Goal: Information Seeking & Learning: Learn about a topic

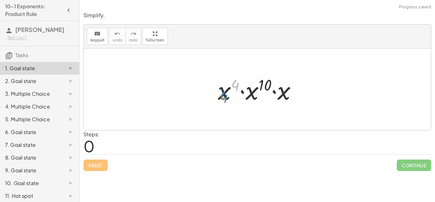
drag, startPoint x: 236, startPoint y: 85, endPoint x: 224, endPoint y: 98, distance: 17.6
click at [224, 98] on div at bounding box center [260, 89] width 90 height 33
drag, startPoint x: 261, startPoint y: 81, endPoint x: 294, endPoint y: 75, distance: 33.4
click at [294, 75] on div at bounding box center [260, 89] width 90 height 33
click at [266, 84] on div at bounding box center [260, 89] width 90 height 33
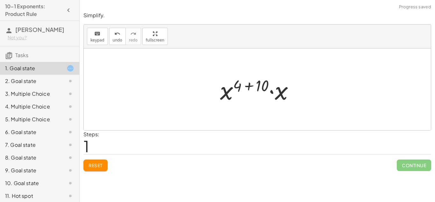
click at [269, 90] on div at bounding box center [259, 89] width 85 height 33
click at [275, 89] on div at bounding box center [260, 90] width 86 height 32
click at [252, 86] on div at bounding box center [260, 90] width 64 height 32
click at [266, 88] on div at bounding box center [260, 90] width 64 height 32
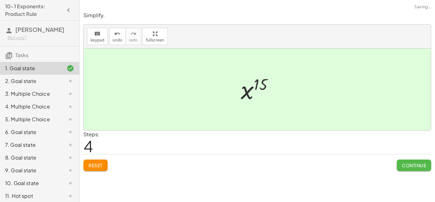
click at [416, 165] on span "Continue" at bounding box center [414, 165] width 24 height 6
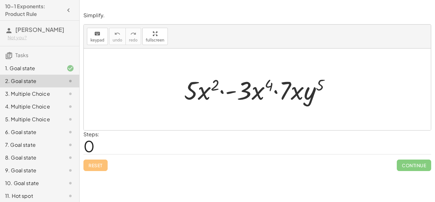
click at [212, 83] on div at bounding box center [260, 89] width 158 height 33
click at [271, 87] on div at bounding box center [260, 89] width 158 height 33
click at [323, 84] on div at bounding box center [260, 89] width 158 height 33
click at [294, 93] on div at bounding box center [260, 89] width 158 height 33
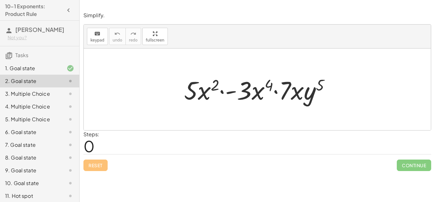
click at [247, 93] on div at bounding box center [260, 89] width 158 height 33
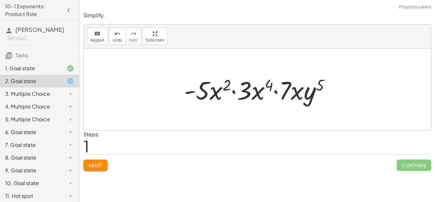
click at [282, 90] on div at bounding box center [260, 89] width 158 height 33
click at [267, 84] on div at bounding box center [260, 89] width 158 height 33
drag, startPoint x: 267, startPoint y: 84, endPoint x: 220, endPoint y: 82, distance: 46.5
click at [220, 82] on div at bounding box center [260, 89] width 158 height 33
click at [225, 85] on div at bounding box center [260, 89] width 158 height 33
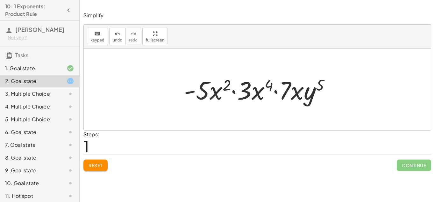
click at [277, 81] on div at bounding box center [260, 89] width 158 height 33
click at [270, 83] on div at bounding box center [260, 89] width 158 height 33
click at [218, 91] on div at bounding box center [260, 89] width 158 height 33
click at [224, 86] on div at bounding box center [260, 89] width 158 height 33
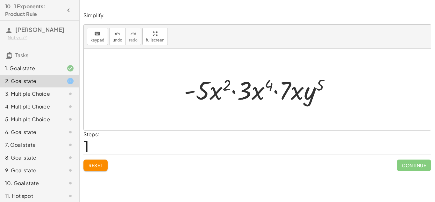
click at [214, 91] on div at bounding box center [260, 89] width 158 height 33
click at [207, 91] on div at bounding box center [260, 89] width 158 height 33
click at [241, 93] on div at bounding box center [260, 89] width 158 height 33
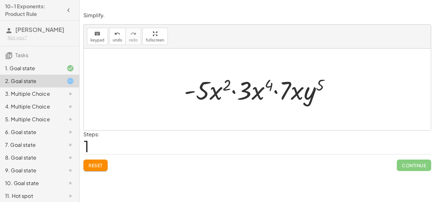
click at [320, 80] on div at bounding box center [260, 89] width 158 height 33
drag, startPoint x: 320, startPoint y: 81, endPoint x: 261, endPoint y: 80, distance: 59.2
click at [261, 80] on div at bounding box center [260, 89] width 158 height 33
click at [242, 114] on div at bounding box center [257, 89] width 347 height 82
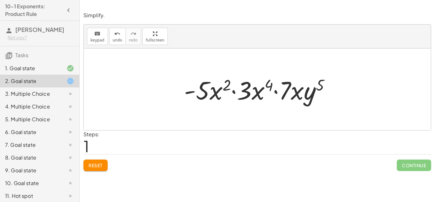
click at [241, 98] on div at bounding box center [260, 89] width 158 height 33
click at [235, 90] on div at bounding box center [260, 89] width 158 height 33
click at [185, 93] on div at bounding box center [260, 89] width 158 height 33
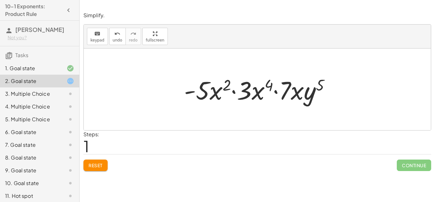
click at [277, 93] on div at bounding box center [260, 89] width 158 height 33
click at [235, 92] on div at bounding box center [260, 89] width 158 height 33
drag, startPoint x: 216, startPoint y: 93, endPoint x: 203, endPoint y: 91, distance: 12.2
click at [203, 91] on div at bounding box center [260, 89] width 158 height 33
drag, startPoint x: 210, startPoint y: 93, endPoint x: 272, endPoint y: 99, distance: 61.4
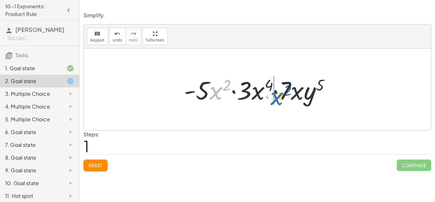
click at [272, 99] on div at bounding box center [260, 89] width 158 height 33
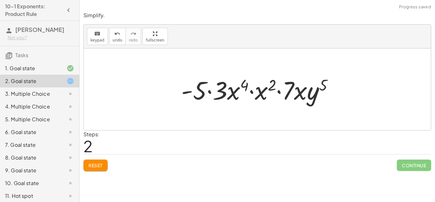
click at [251, 93] on div at bounding box center [260, 89] width 164 height 33
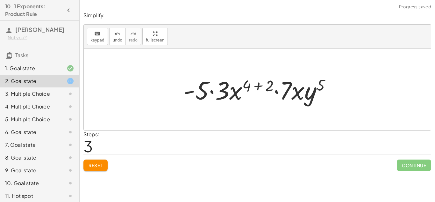
click at [259, 85] on div at bounding box center [259, 89] width 159 height 33
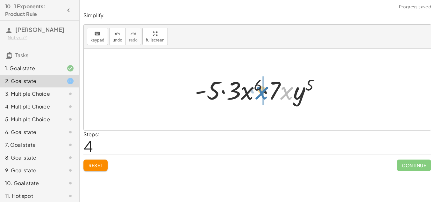
drag, startPoint x: 283, startPoint y: 93, endPoint x: 257, endPoint y: 93, distance: 26.1
click at [257, 93] on div at bounding box center [260, 89] width 136 height 33
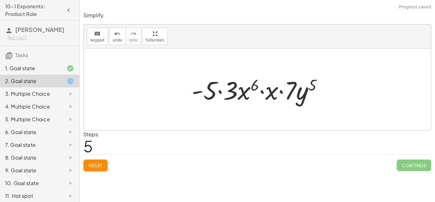
click at [262, 91] on div at bounding box center [259, 89] width 142 height 33
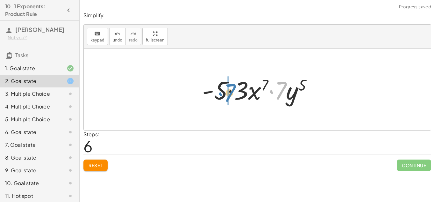
drag, startPoint x: 281, startPoint y: 96, endPoint x: 230, endPoint y: 98, distance: 51.6
click at [230, 98] on div at bounding box center [260, 89] width 122 height 33
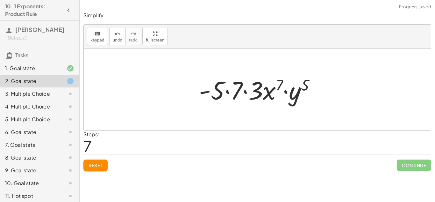
click at [225, 91] on div at bounding box center [260, 89] width 128 height 33
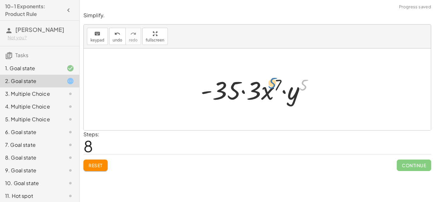
drag, startPoint x: 306, startPoint y: 83, endPoint x: 284, endPoint y: 82, distance: 21.4
click at [284, 82] on div at bounding box center [259, 89] width 124 height 33
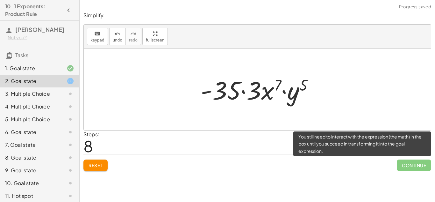
click at [401, 165] on span "Continue" at bounding box center [414, 164] width 34 height 11
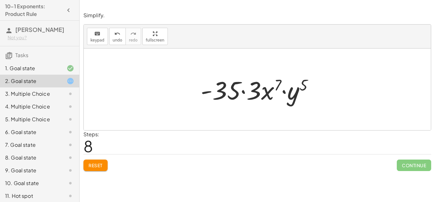
click at [284, 91] on div at bounding box center [259, 89] width 124 height 33
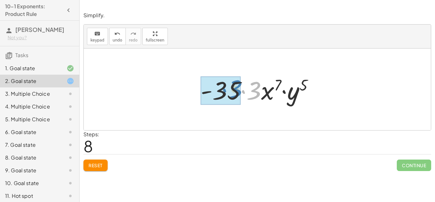
drag, startPoint x: 256, startPoint y: 92, endPoint x: 242, endPoint y: 92, distance: 14.0
click at [242, 92] on div at bounding box center [259, 89] width 124 height 33
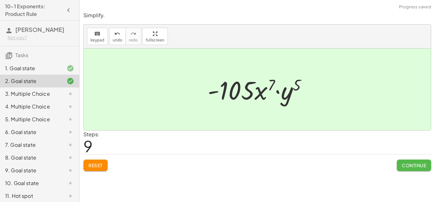
click at [425, 167] on span "Continue" at bounding box center [414, 165] width 24 height 6
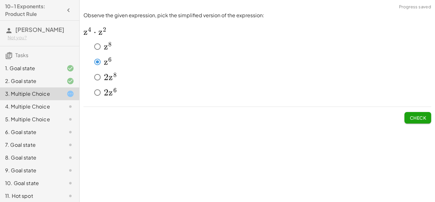
click at [423, 113] on button "Check" at bounding box center [417, 117] width 27 height 11
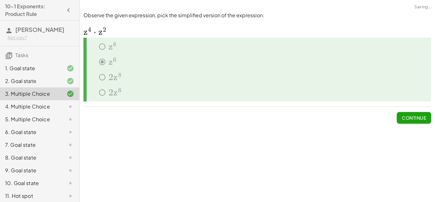
click at [423, 113] on button "Continue" at bounding box center [414, 117] width 34 height 11
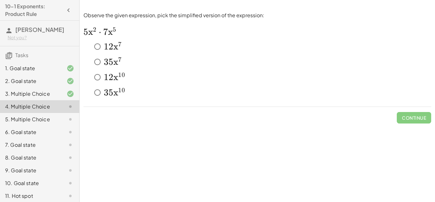
click at [86, 31] on span "5" at bounding box center [85, 31] width 5 height 11
click at [115, 60] on span "x" at bounding box center [115, 61] width 5 height 11
click at [416, 122] on button "Check" at bounding box center [417, 117] width 27 height 11
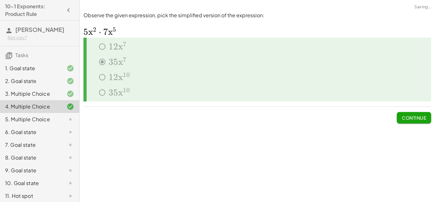
click at [416, 122] on button "Continue" at bounding box center [414, 117] width 34 height 11
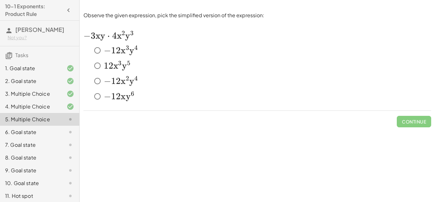
click at [132, 52] on span "y" at bounding box center [131, 50] width 5 height 11
click at [425, 121] on span "Check" at bounding box center [417, 121] width 17 height 6
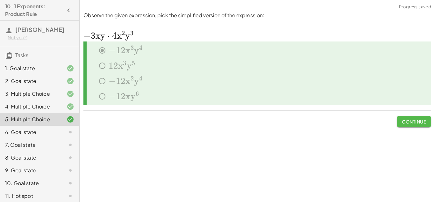
click at [425, 121] on span "Continue" at bounding box center [414, 121] width 24 height 6
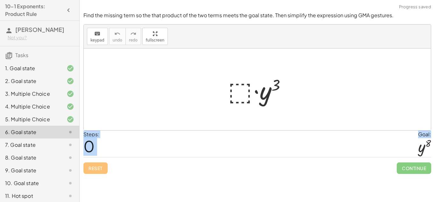
drag, startPoint x: 423, startPoint y: 147, endPoint x: 253, endPoint y: 106, distance: 175.3
click at [0, 0] on div "Find the missing term so the that product of the two terms meets the goal state…" at bounding box center [0, 0] width 0 height 0
click at [418, 104] on div at bounding box center [257, 89] width 347 height 82
click at [236, 90] on div at bounding box center [260, 89] width 70 height 33
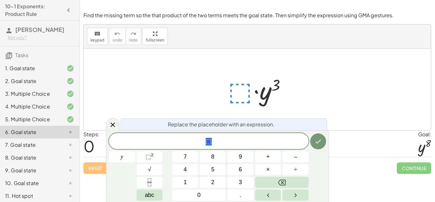
scroll to position [1, 0]
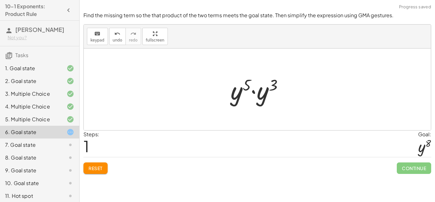
click at [251, 94] on div at bounding box center [259, 89] width 64 height 33
click at [263, 87] on div at bounding box center [259, 90] width 61 height 32
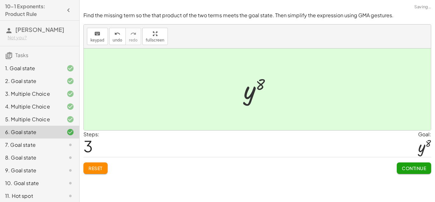
click at [413, 168] on span "Continue" at bounding box center [414, 168] width 24 height 6
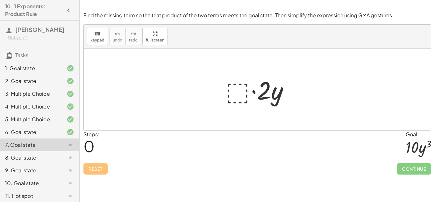
click at [229, 94] on div at bounding box center [259, 89] width 75 height 33
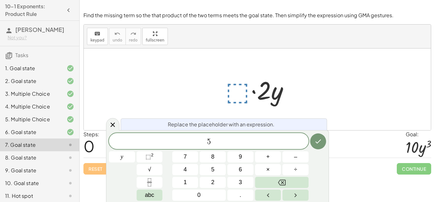
scroll to position [2, 0]
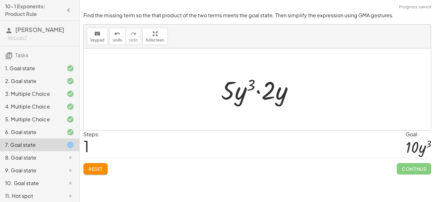
click at [240, 92] on div at bounding box center [260, 89] width 84 height 33
click at [254, 91] on div at bounding box center [260, 89] width 84 height 33
drag, startPoint x: 281, startPoint y: 98, endPoint x: 251, endPoint y: 88, distance: 31.7
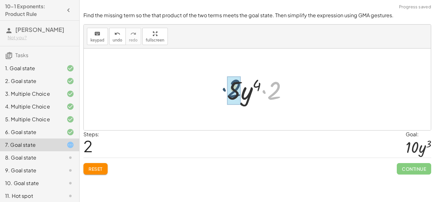
drag, startPoint x: 272, startPoint y: 94, endPoint x: 231, endPoint y: 92, distance: 40.5
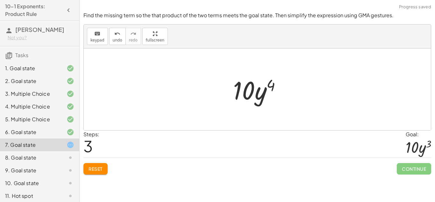
click at [96, 170] on span "Reset" at bounding box center [96, 169] width 14 height 6
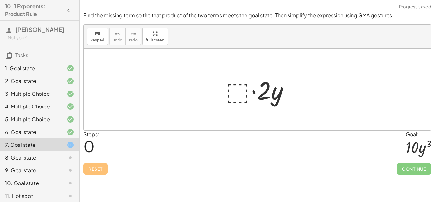
click at [236, 89] on div at bounding box center [259, 89] width 75 height 33
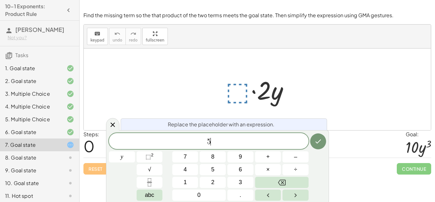
scroll to position [3, 0]
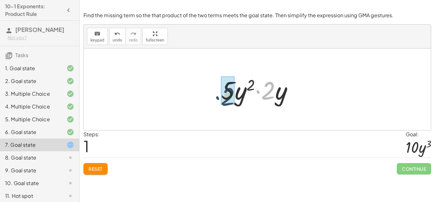
drag, startPoint x: 269, startPoint y: 87, endPoint x: 227, endPoint y: 93, distance: 42.5
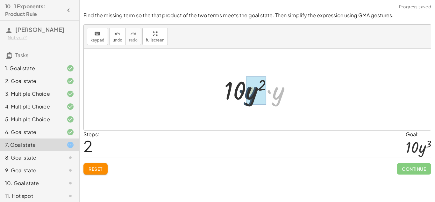
drag, startPoint x: 276, startPoint y: 99, endPoint x: 248, endPoint y: 99, distance: 28.3
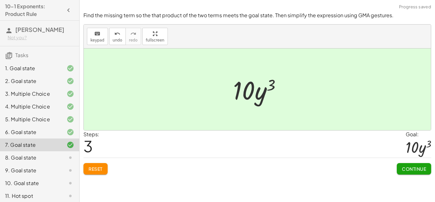
click at [403, 166] on span "Continue" at bounding box center [414, 169] width 24 height 6
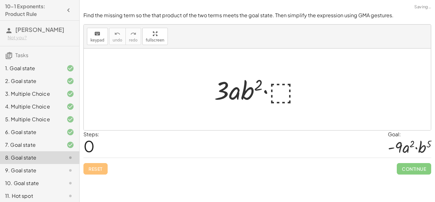
click at [287, 90] on div at bounding box center [259, 89] width 97 height 33
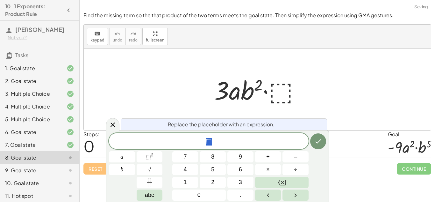
scroll to position [3, 0]
click at [210, 141] on span "⬚" at bounding box center [209, 142] width 6 height 8
click at [208, 141] on span "⬚" at bounding box center [209, 142] width 6 height 8
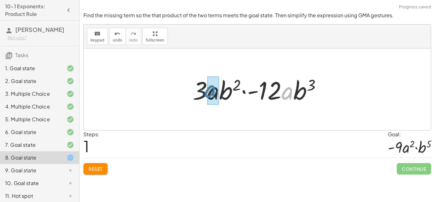
drag, startPoint x: 286, startPoint y: 94, endPoint x: 210, endPoint y: 92, distance: 76.1
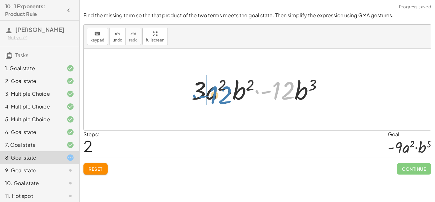
drag, startPoint x: 278, startPoint y: 92, endPoint x: 214, endPoint y: 96, distance: 64.5
click at [214, 96] on div at bounding box center [259, 89] width 143 height 33
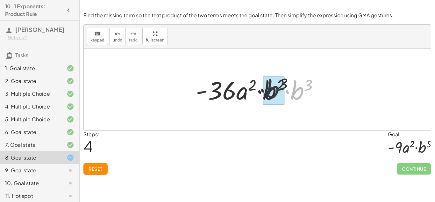
drag, startPoint x: 302, startPoint y: 92, endPoint x: 273, endPoint y: 90, distance: 29.6
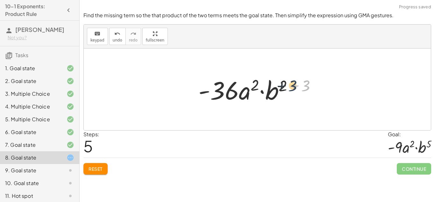
drag, startPoint x: 310, startPoint y: 86, endPoint x: 293, endPoint y: 86, distance: 16.6
click at [293, 86] on div at bounding box center [259, 89] width 129 height 33
drag, startPoint x: 293, startPoint y: 86, endPoint x: 281, endPoint y: 87, distance: 12.1
click at [281, 87] on div at bounding box center [259, 89] width 129 height 33
drag, startPoint x: 305, startPoint y: 87, endPoint x: 283, endPoint y: 86, distance: 22.3
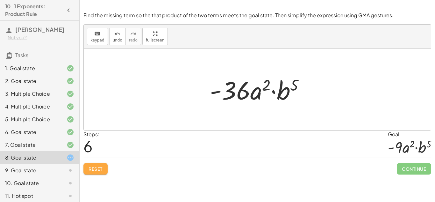
click at [98, 169] on span "Reset" at bounding box center [96, 169] width 14 height 6
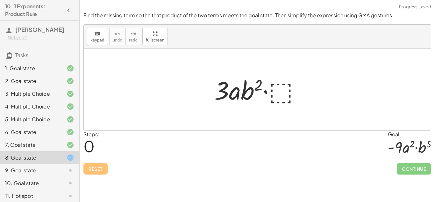
click at [281, 86] on div at bounding box center [259, 89] width 97 height 33
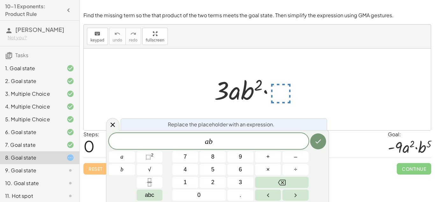
scroll to position [6, 0]
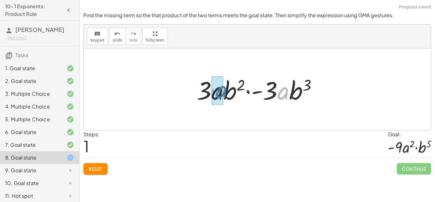
drag, startPoint x: 286, startPoint y: 91, endPoint x: 224, endPoint y: 90, distance: 61.8
click at [224, 90] on div at bounding box center [260, 89] width 132 height 33
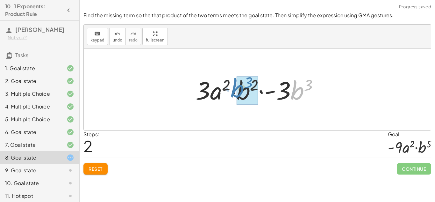
drag, startPoint x: 294, startPoint y: 96, endPoint x: 235, endPoint y: 93, distance: 58.9
click at [235, 93] on div at bounding box center [259, 89] width 135 height 33
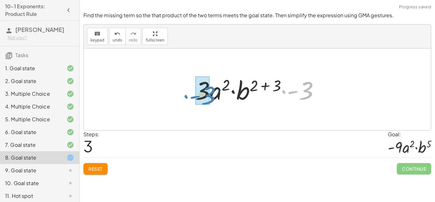
drag, startPoint x: 304, startPoint y: 92, endPoint x: 205, endPoint y: 97, distance: 99.5
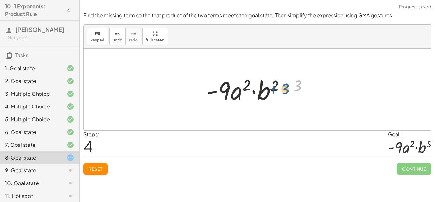
drag, startPoint x: 295, startPoint y: 84, endPoint x: 283, endPoint y: 87, distance: 13.1
click at [283, 87] on div at bounding box center [259, 89] width 113 height 33
click at [287, 86] on div at bounding box center [259, 89] width 113 height 33
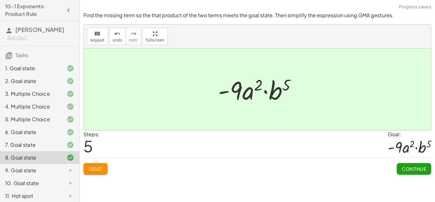
click at [407, 167] on span "Continue" at bounding box center [414, 169] width 24 height 6
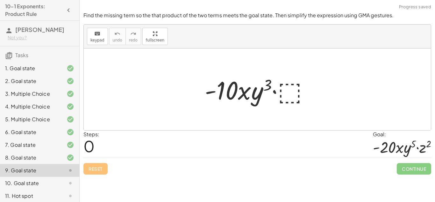
click at [287, 89] on div at bounding box center [260, 89] width 116 height 33
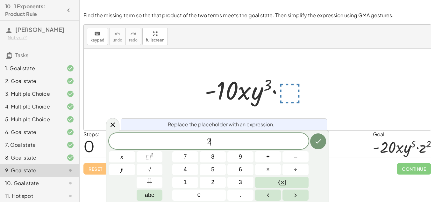
scroll to position [7, 0]
click at [157, 154] on button "⬚ 2" at bounding box center [150, 156] width 26 height 11
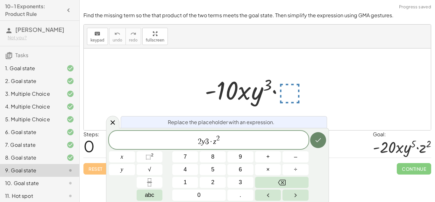
click at [317, 144] on button "Done" at bounding box center [318, 140] width 16 height 16
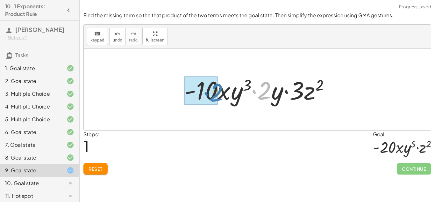
drag, startPoint x: 266, startPoint y: 87, endPoint x: 217, endPoint y: 89, distance: 48.8
click at [217, 89] on div at bounding box center [259, 89] width 157 height 33
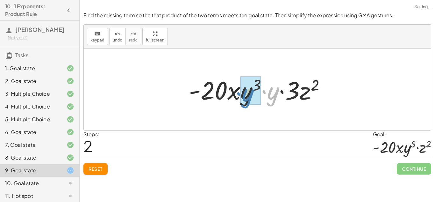
drag, startPoint x: 275, startPoint y: 98, endPoint x: 250, endPoint y: 100, distance: 25.5
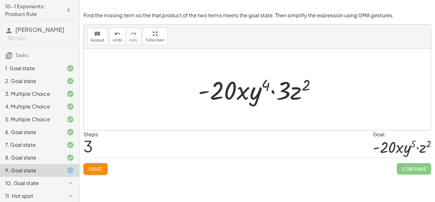
click at [104, 169] on button "Reset" at bounding box center [95, 168] width 24 height 11
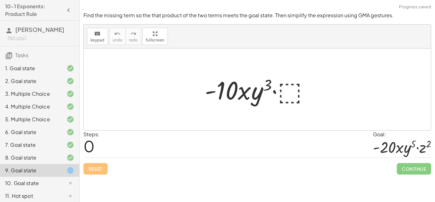
click at [281, 95] on div at bounding box center [260, 89] width 116 height 33
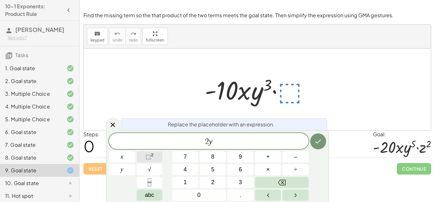
click at [151, 158] on span "⬚ 2" at bounding box center [150, 156] width 8 height 9
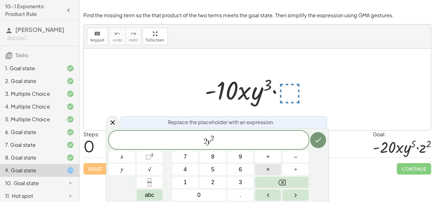
click at [267, 164] on button "×" at bounding box center [268, 169] width 26 height 11
click at [149, 159] on span "⬚" at bounding box center [148, 156] width 5 height 6
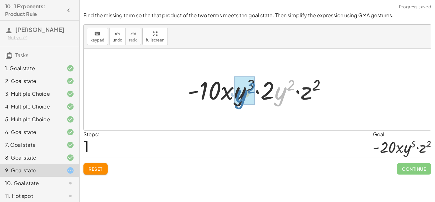
drag, startPoint x: 277, startPoint y: 99, endPoint x: 237, endPoint y: 102, distance: 39.9
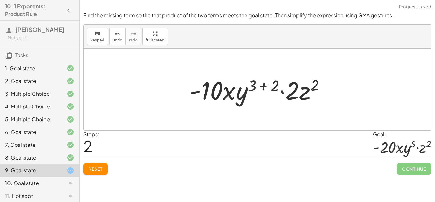
click at [261, 88] on div at bounding box center [259, 89] width 147 height 33
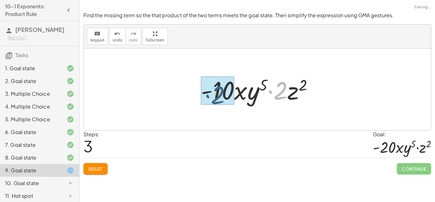
drag, startPoint x: 281, startPoint y: 94, endPoint x: 216, endPoint y: 99, distance: 64.5
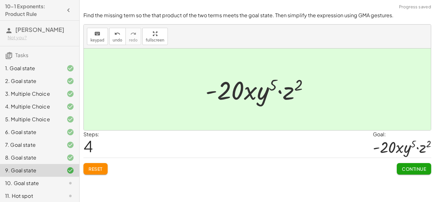
click at [422, 169] on span "Continue" at bounding box center [414, 169] width 24 height 6
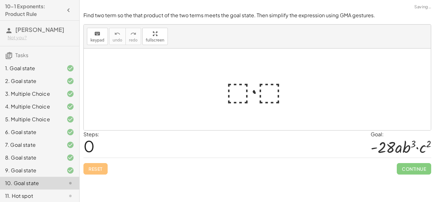
click at [238, 97] on div at bounding box center [260, 89] width 75 height 33
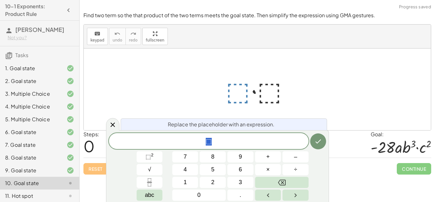
scroll to position [24, 0]
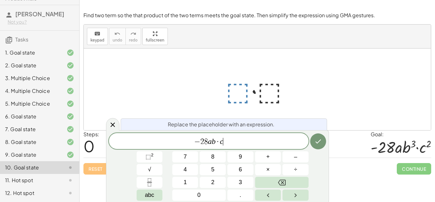
click at [272, 94] on div at bounding box center [260, 89] width 75 height 33
click at [318, 139] on icon "Done" at bounding box center [318, 141] width 8 height 8
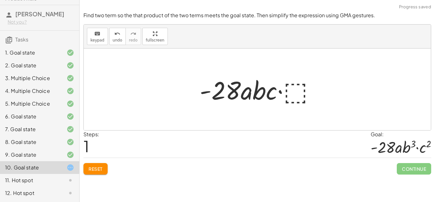
click at [295, 84] on div at bounding box center [259, 89] width 127 height 33
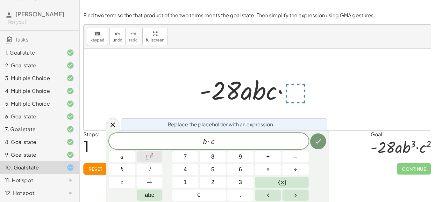
click at [159, 154] on button "⬚ 2" at bounding box center [150, 156] width 26 height 11
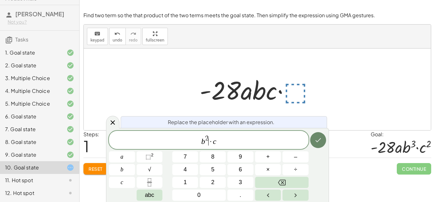
click at [318, 142] on icon "Done" at bounding box center [318, 140] width 8 height 8
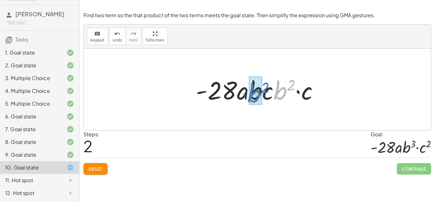
drag, startPoint x: 282, startPoint y: 94, endPoint x: 257, endPoint y: 97, distance: 25.7
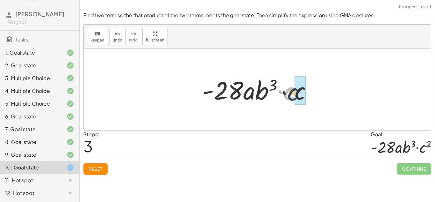
drag, startPoint x: 290, startPoint y: 92, endPoint x: 298, endPoint y: 94, distance: 8.3
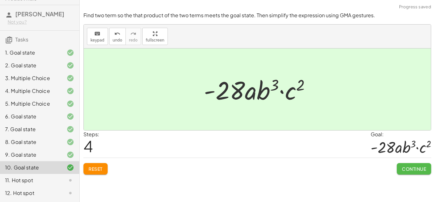
click at [425, 174] on button "Continue" at bounding box center [414, 168] width 34 height 11
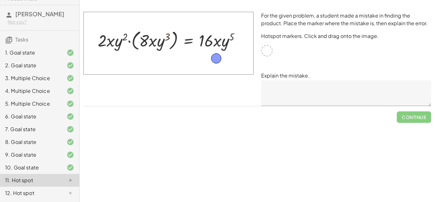
drag, startPoint x: 267, startPoint y: 52, endPoint x: 134, endPoint y: 33, distance: 134.5
drag, startPoint x: 134, startPoint y: 33, endPoint x: 217, endPoint y: 43, distance: 83.1
click at [298, 84] on textarea at bounding box center [346, 92] width 170 height 25
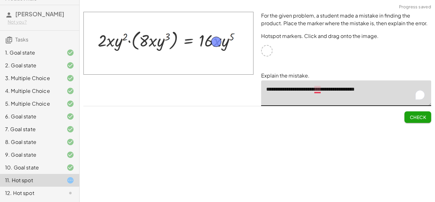
click at [316, 89] on textarea "**********" at bounding box center [346, 92] width 170 height 25
type textarea "**********"
click at [411, 114] on span "Check" at bounding box center [417, 117] width 17 height 6
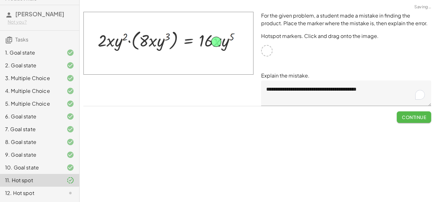
click at [411, 114] on span "Continue" at bounding box center [414, 117] width 24 height 6
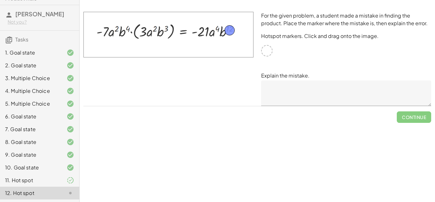
drag, startPoint x: 266, startPoint y: 53, endPoint x: 229, endPoint y: 32, distance: 42.5
click at [262, 53] on div at bounding box center [266, 50] width 11 height 11
click at [325, 97] on textarea at bounding box center [346, 92] width 170 height 25
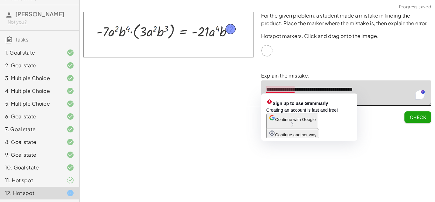
click at [285, 89] on textarea "**********" at bounding box center [346, 92] width 170 height 25
click at [269, 89] on textarea "**********" at bounding box center [346, 92] width 170 height 25
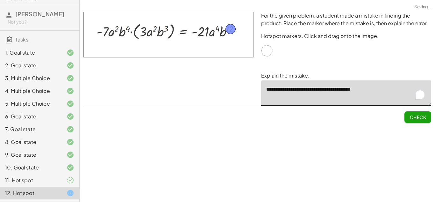
type textarea "**********"
click at [423, 117] on span "Check" at bounding box center [417, 117] width 17 height 6
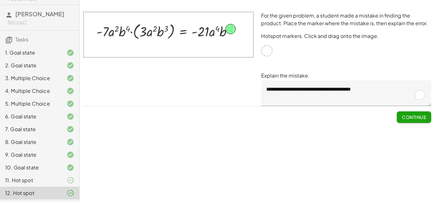
click at [406, 115] on span "Continue" at bounding box center [414, 117] width 24 height 6
